Goal: Contribute content

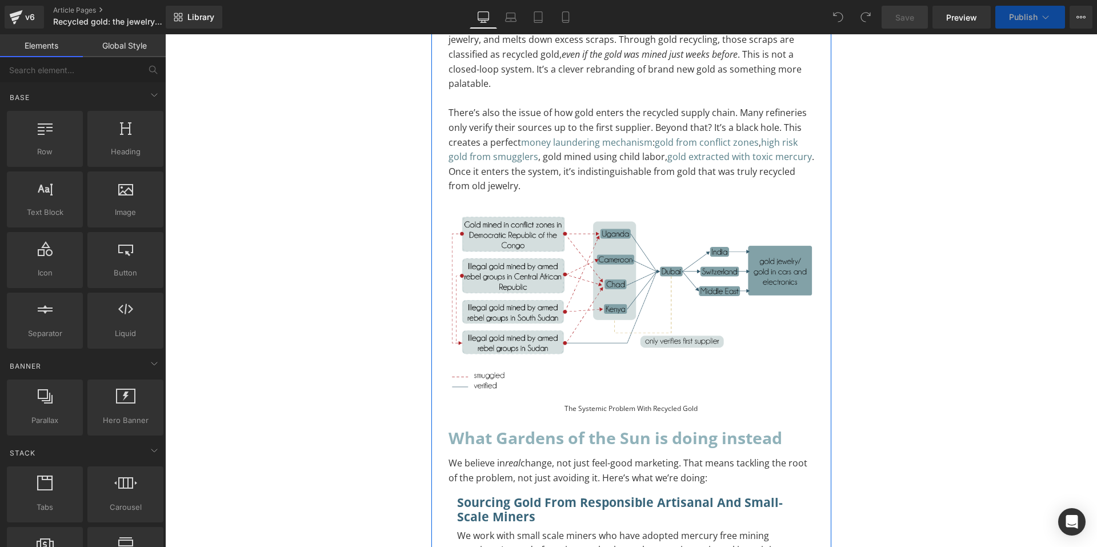
scroll to position [1372, 0]
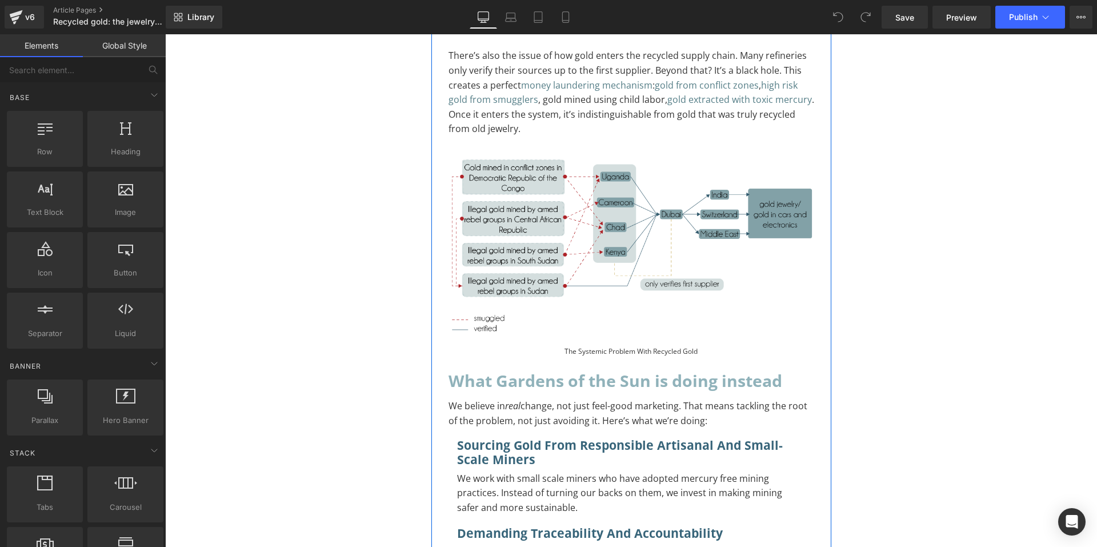
click at [636, 234] on img at bounding box center [632, 246] width 366 height 190
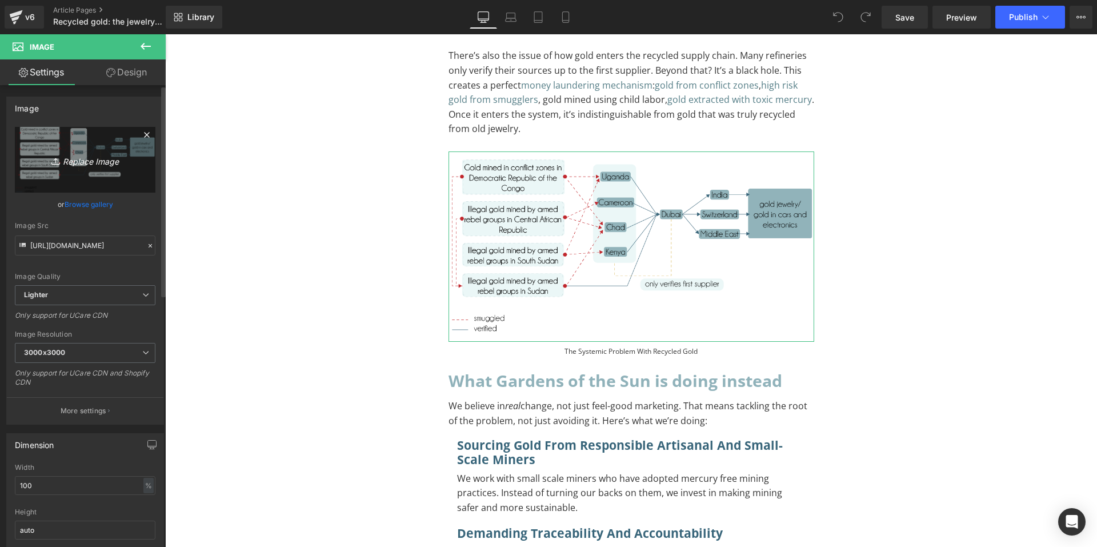
click at [100, 165] on icon "Replace Image" at bounding box center [84, 160] width 91 height 14
type input "C:\fakepath\Recycled Gold Graph-02.png"
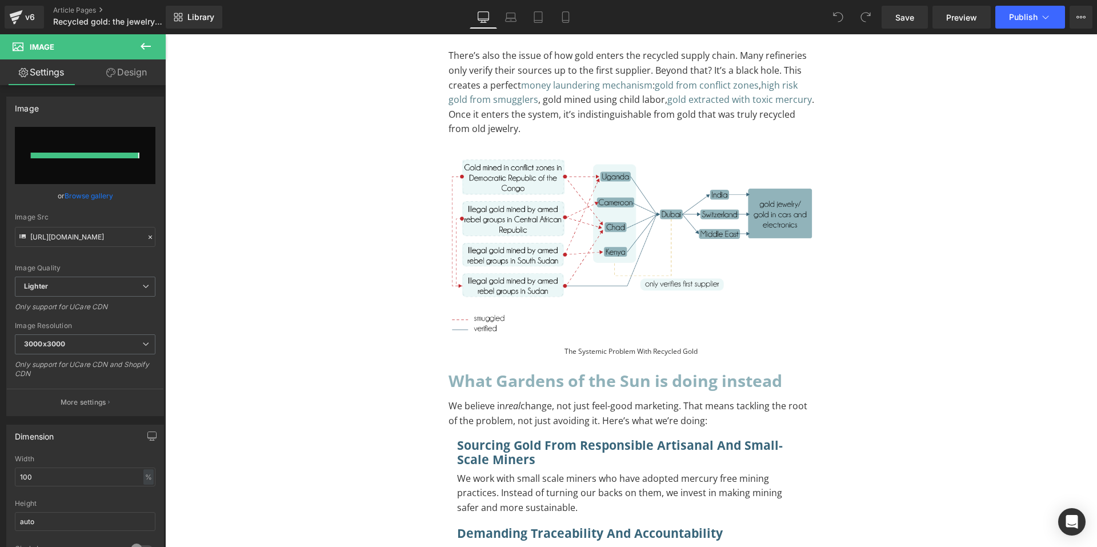
type input "[URL][DOMAIN_NAME]"
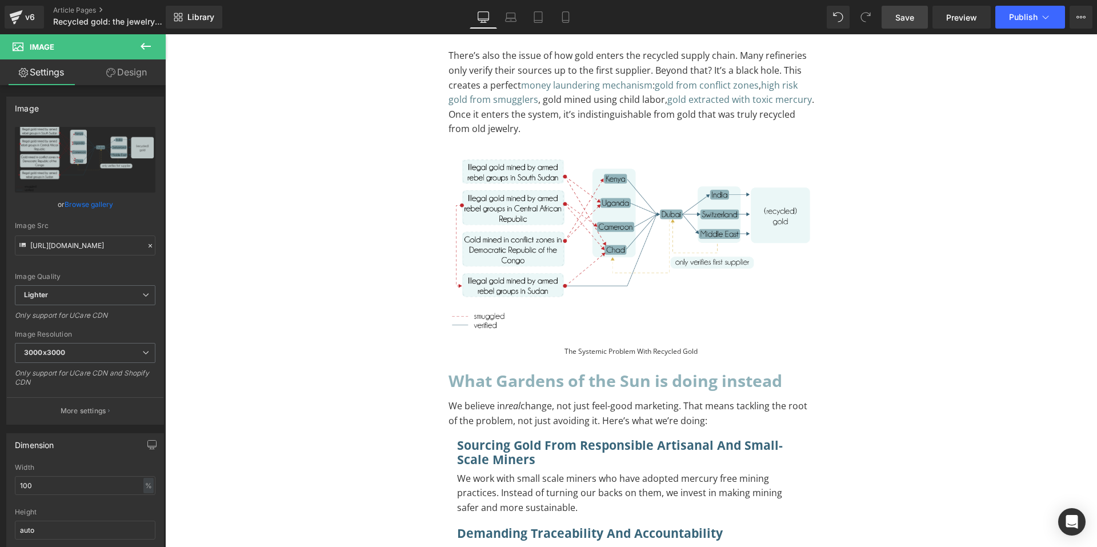
click at [909, 16] on span "Save" at bounding box center [905, 17] width 19 height 12
click at [107, 7] on link "Article Pages" at bounding box center [118, 10] width 131 height 9
